Goal: Task Accomplishment & Management: Use online tool/utility

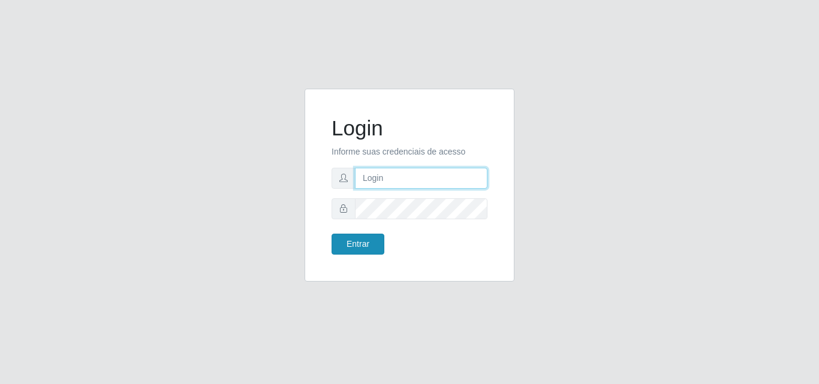
type input "[EMAIL_ADDRESS][DOMAIN_NAME]"
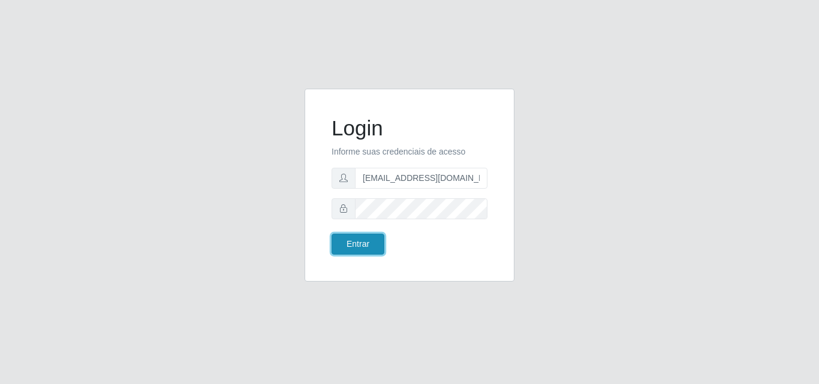
click at [361, 247] on button "Entrar" at bounding box center [357, 244] width 53 height 21
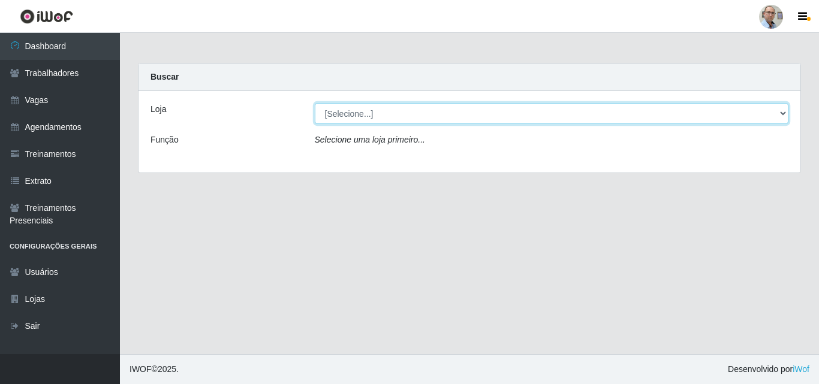
click at [358, 110] on select "[Selecione...] Mar Vermelho - Loja 04" at bounding box center [552, 113] width 474 height 21
select select "251"
click at [315, 103] on select "[Selecione...] Mar Vermelho - Loja 04" at bounding box center [552, 113] width 474 height 21
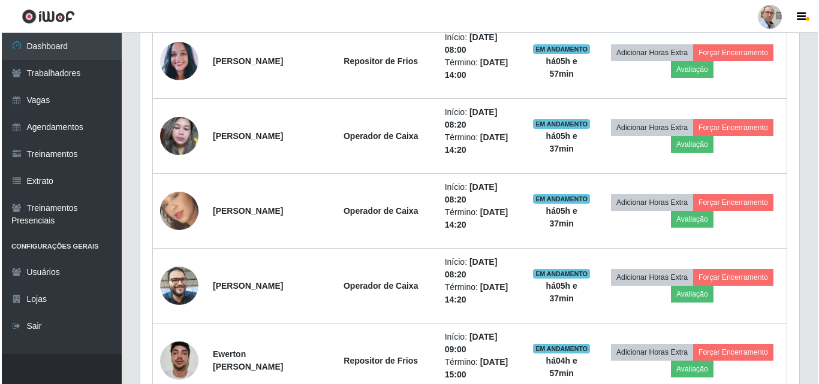
scroll to position [899, 0]
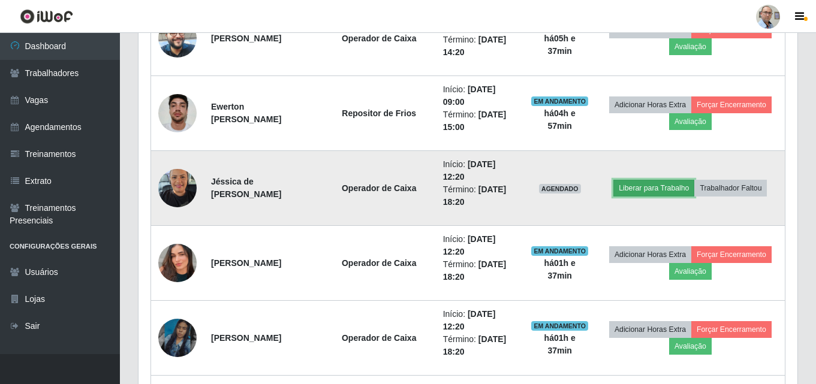
click at [664, 192] on button "Liberar para Trabalho" at bounding box center [653, 188] width 81 height 17
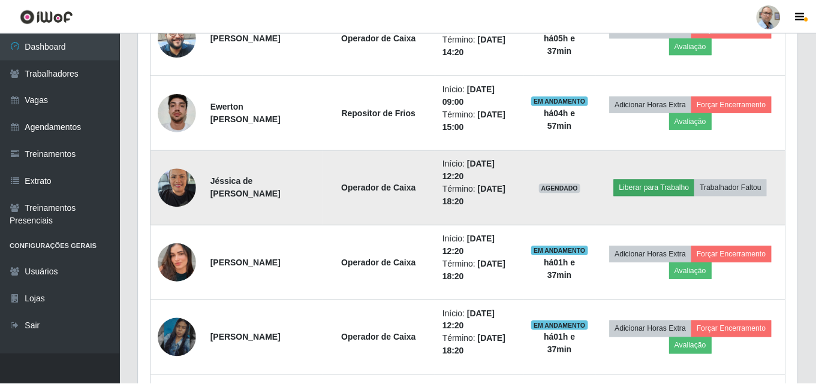
scroll to position [249, 653]
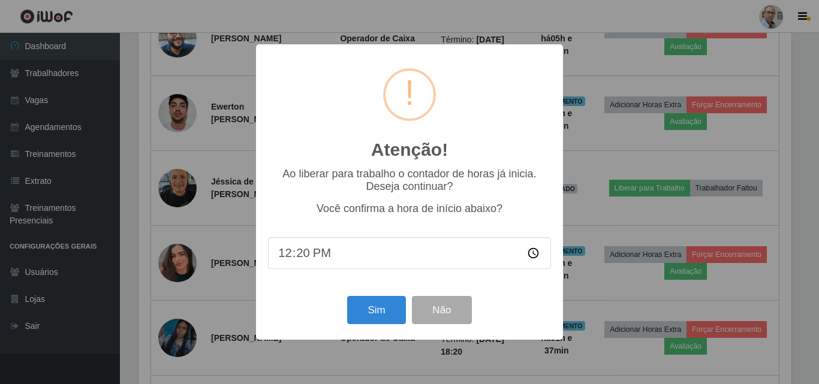
click at [324, 255] on input "12:20" at bounding box center [409, 253] width 283 height 32
click at [327, 258] on input "12:20" at bounding box center [409, 253] width 283 height 32
type input "12:30"
click at [374, 316] on button "Sim" at bounding box center [376, 310] width 58 height 28
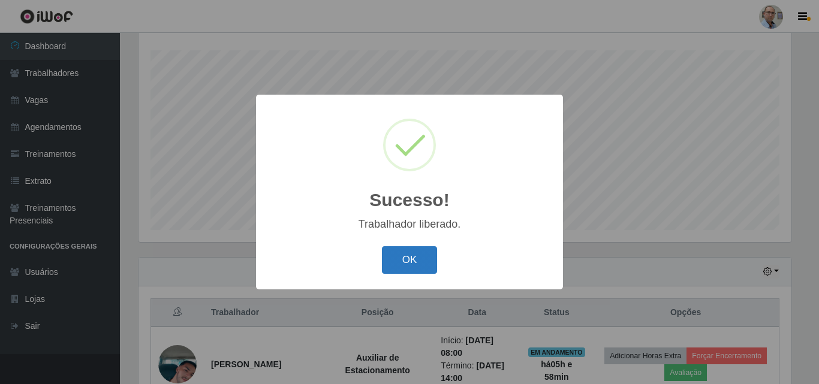
click at [411, 258] on button "OK" at bounding box center [410, 260] width 56 height 28
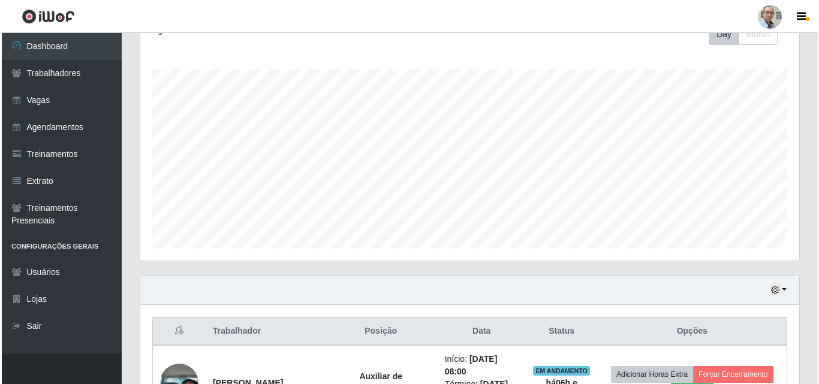
scroll to position [360, 0]
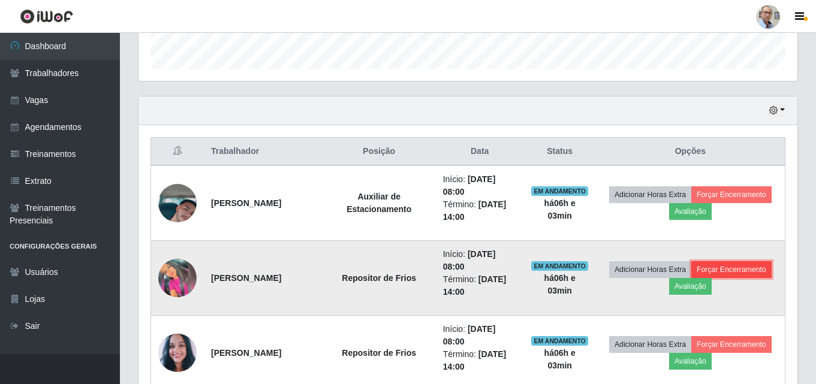
click at [691, 278] on button "Forçar Encerramento" at bounding box center [731, 269] width 80 height 17
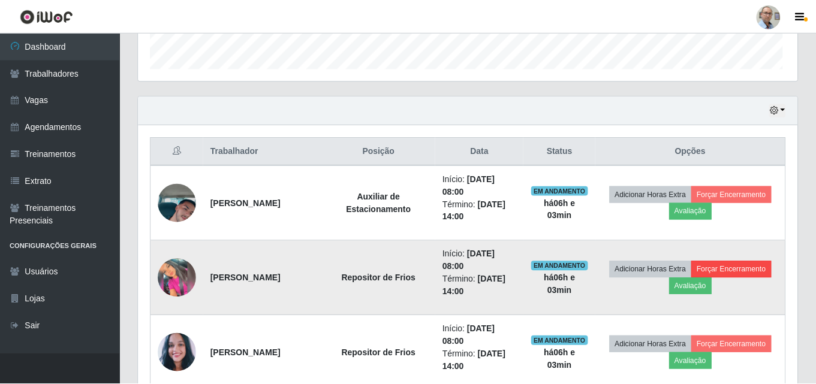
scroll to position [249, 653]
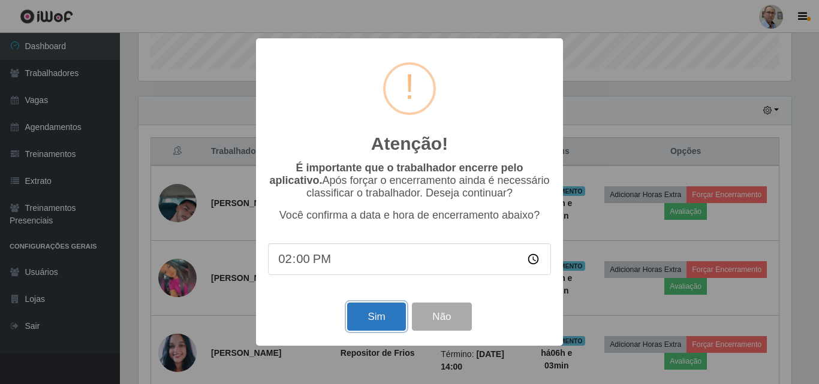
click at [372, 327] on button "Sim" at bounding box center [376, 317] width 58 height 28
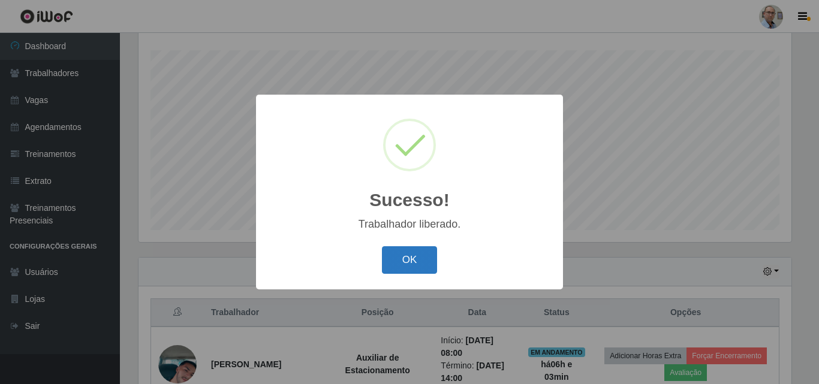
click at [414, 264] on button "OK" at bounding box center [410, 260] width 56 height 28
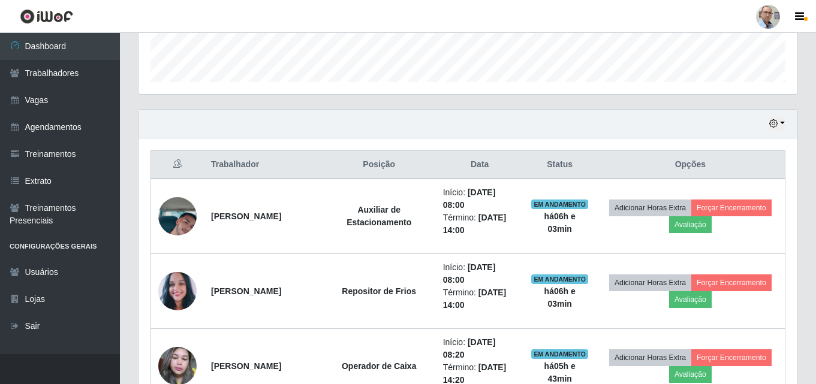
scroll to position [378, 0]
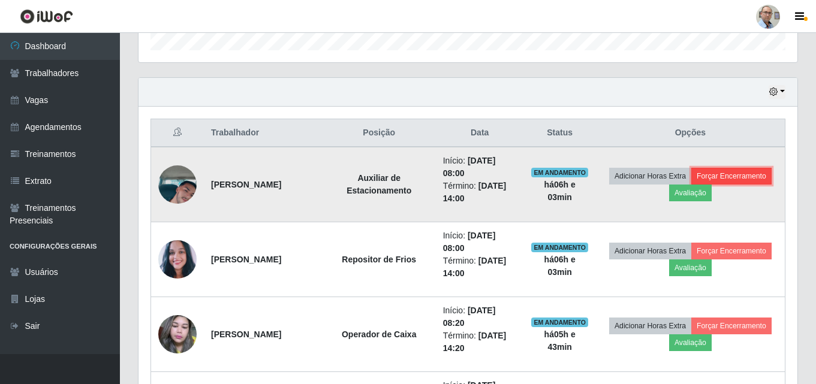
click at [691, 185] on button "Forçar Encerramento" at bounding box center [731, 176] width 80 height 17
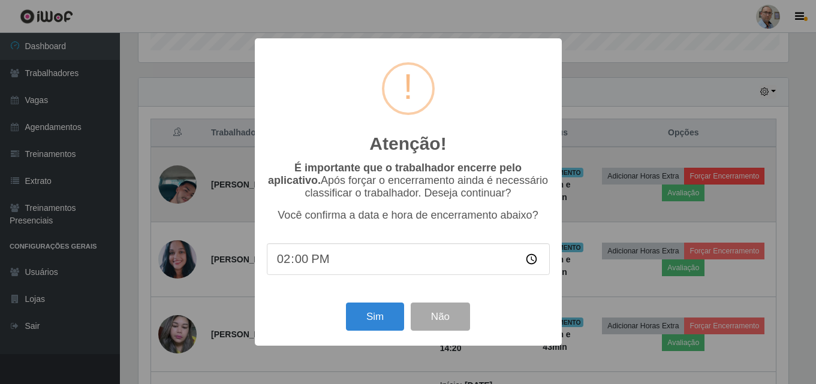
scroll to position [249, 653]
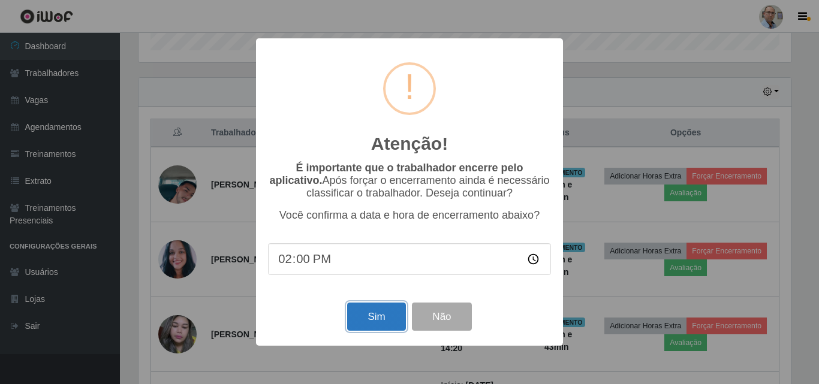
click at [373, 318] on button "Sim" at bounding box center [376, 317] width 58 height 28
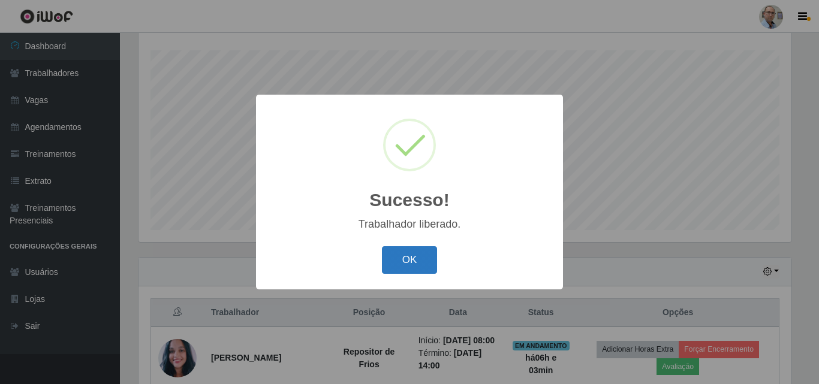
click at [399, 259] on button "OK" at bounding box center [410, 260] width 56 height 28
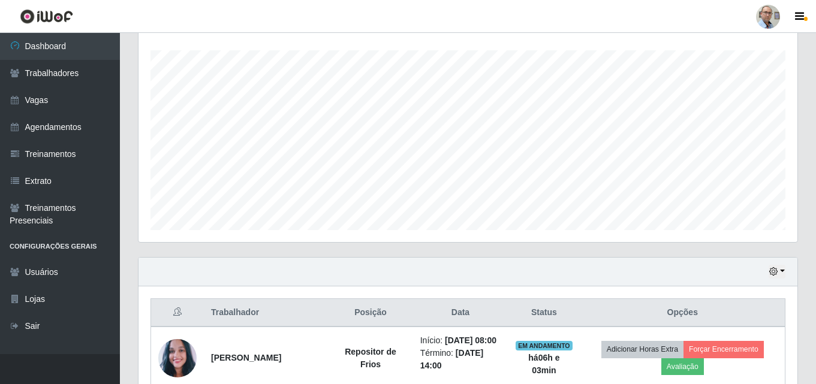
scroll to position [258, 0]
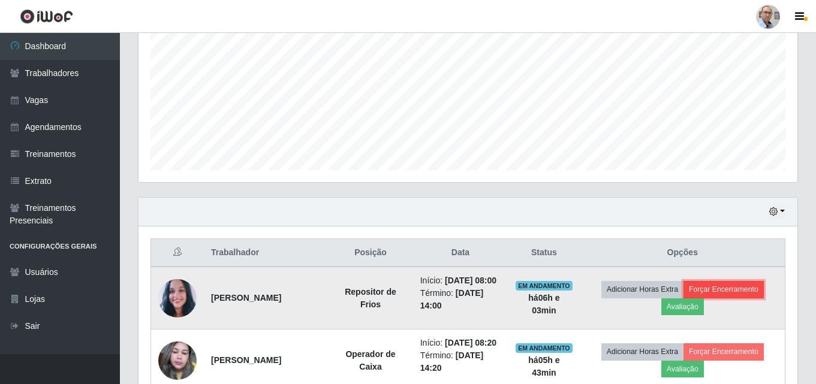
click at [747, 297] on button "Forçar Encerramento" at bounding box center [723, 289] width 80 height 17
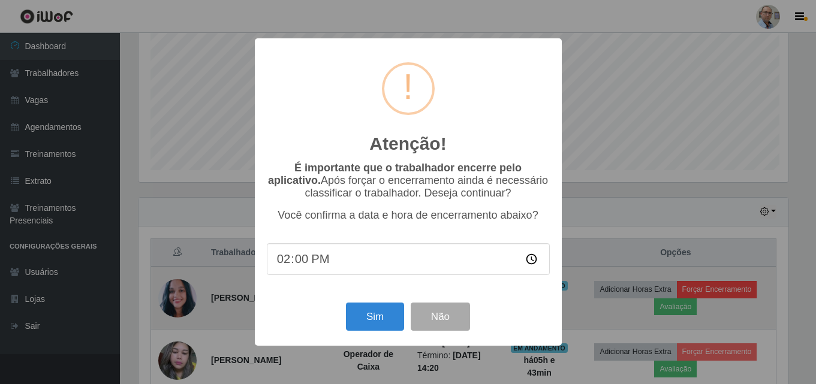
scroll to position [249, 653]
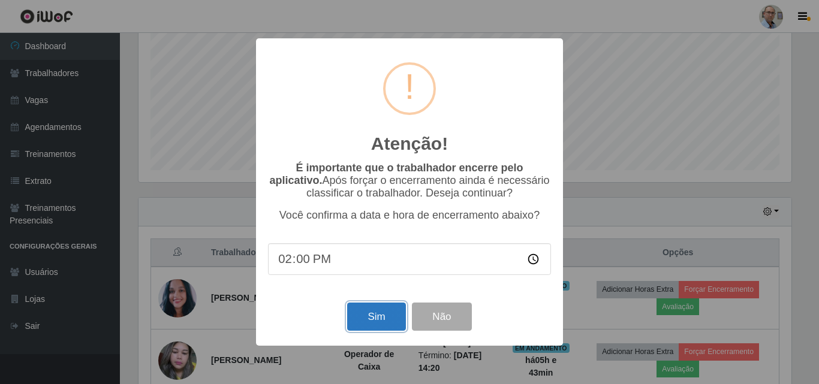
click at [379, 318] on button "Sim" at bounding box center [376, 317] width 58 height 28
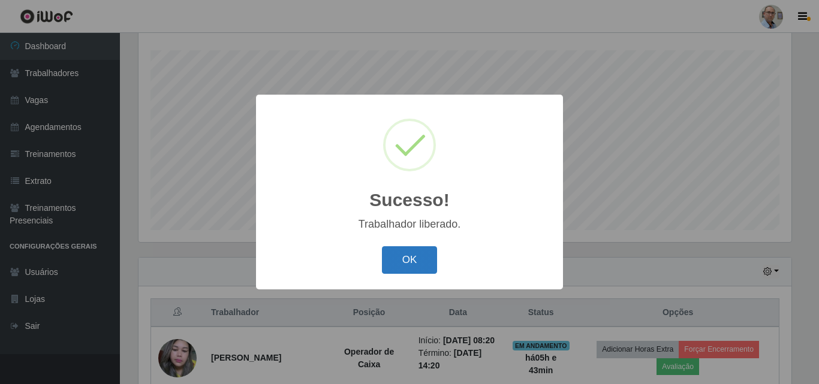
click at [418, 264] on button "OK" at bounding box center [410, 260] width 56 height 28
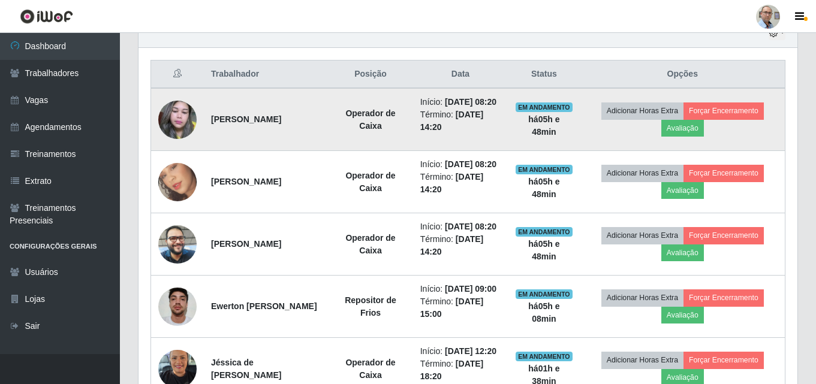
scroll to position [438, 0]
